Goal: Register for event/course

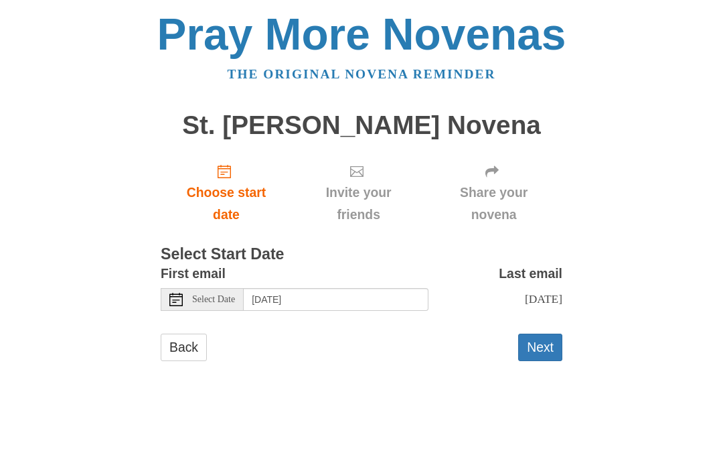
click at [234, 192] on span "Choose start date" at bounding box center [226, 204] width 104 height 44
click at [209, 299] on span "Select Date" at bounding box center [213, 299] width 43 height 9
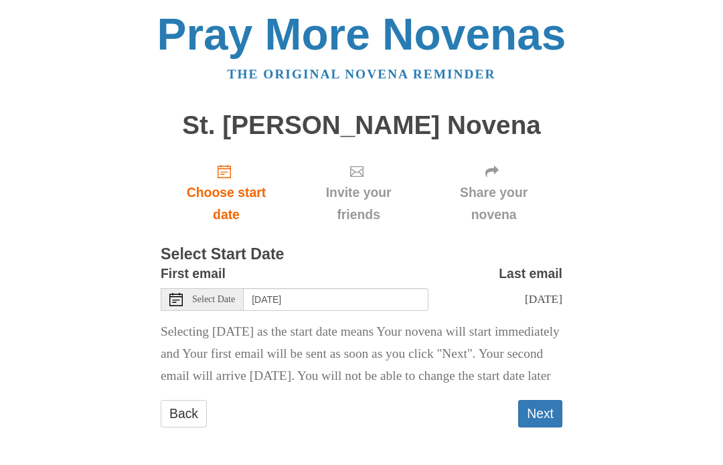
click at [231, 295] on span "Select Date" at bounding box center [213, 299] width 43 height 9
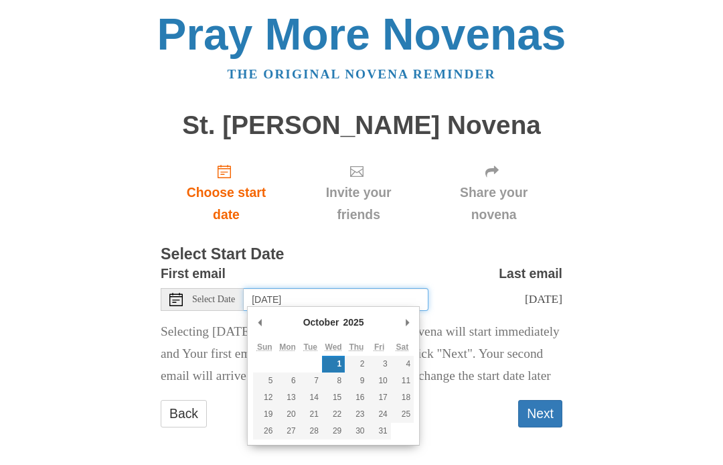
type input "Friday, October 3rd"
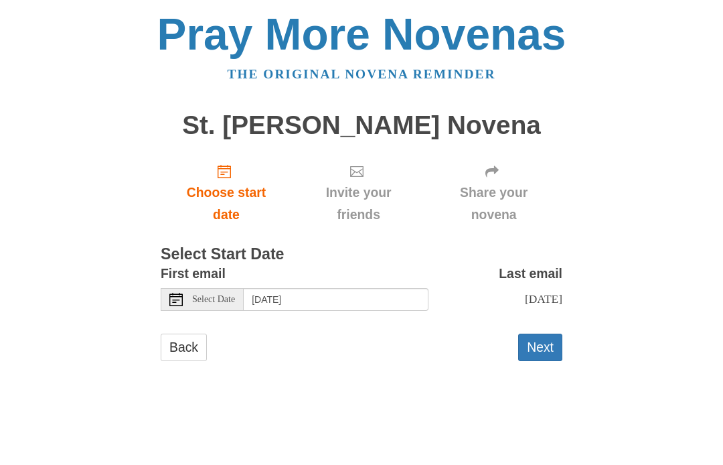
click at [542, 346] on button "Next" at bounding box center [540, 347] width 44 height 27
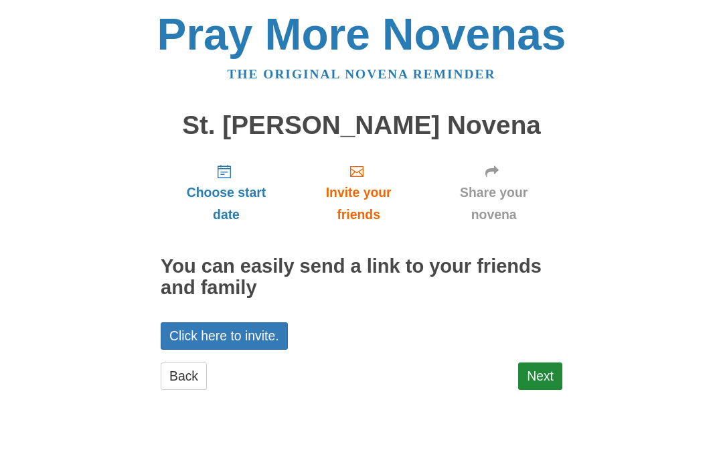
click at [550, 384] on link "Next" at bounding box center [540, 375] width 44 height 27
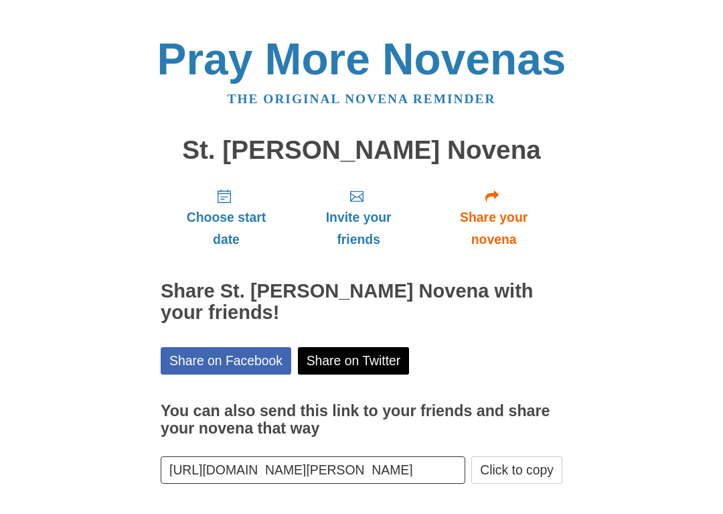
scroll to position [19, 0]
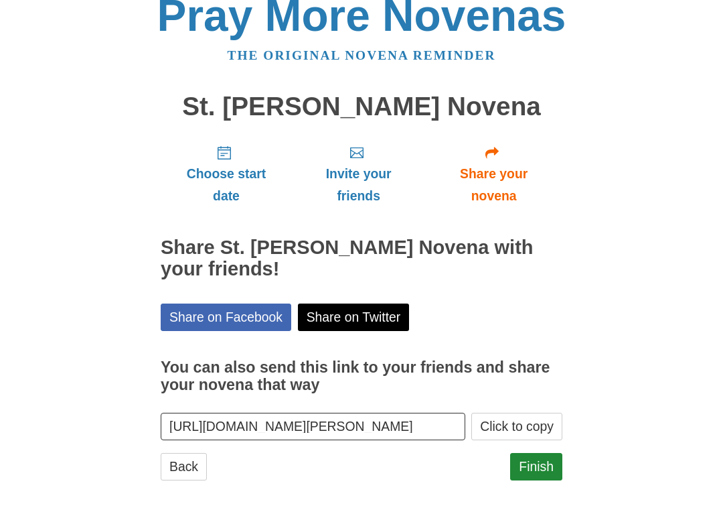
click at [543, 464] on link "Finish" at bounding box center [536, 466] width 52 height 27
